Goal: Information Seeking & Learning: Learn about a topic

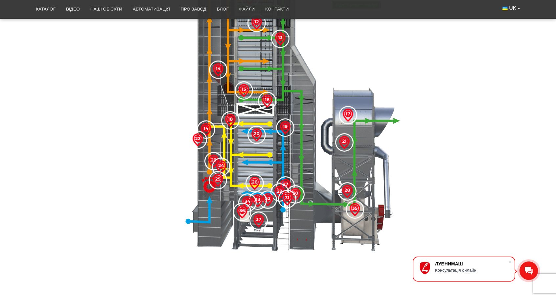
scroll to position [556, 0]
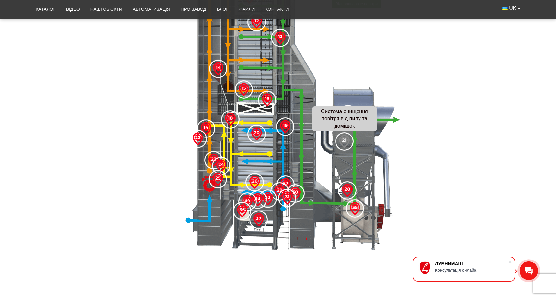
click at [343, 141] on img at bounding box center [344, 141] width 13 height 13
click at [344, 136] on img at bounding box center [344, 141] width 13 height 13
click at [361, 92] on img at bounding box center [278, 63] width 493 height 394
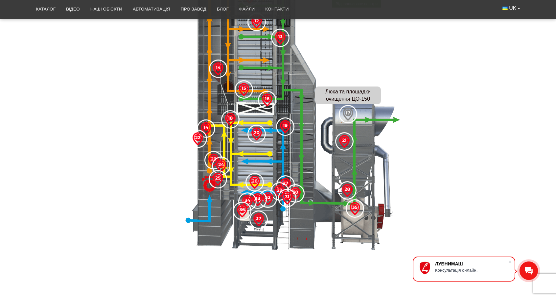
click at [346, 113] on img at bounding box center [347, 113] width 13 height 13
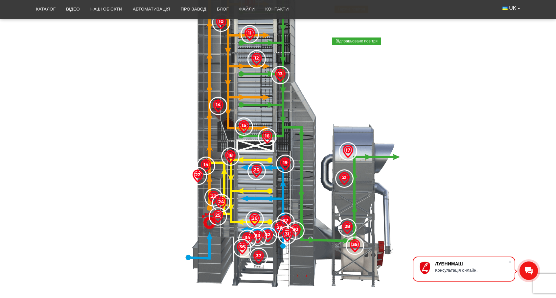
scroll to position [519, 0]
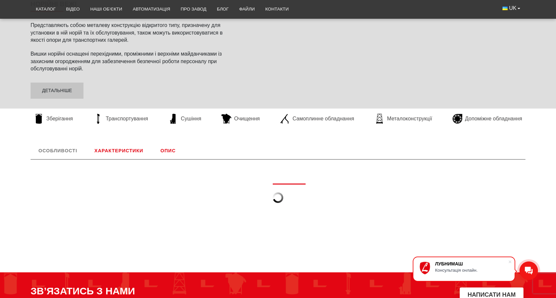
scroll to position [107, 0]
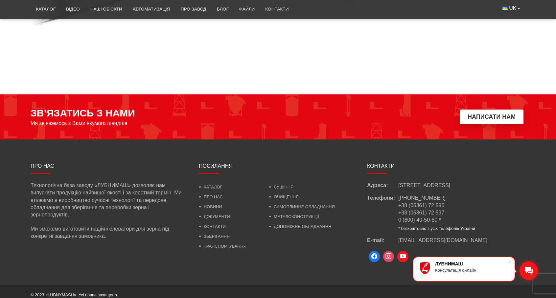
scroll to position [1063, 0]
